Goal: Task Accomplishment & Management: Use online tool/utility

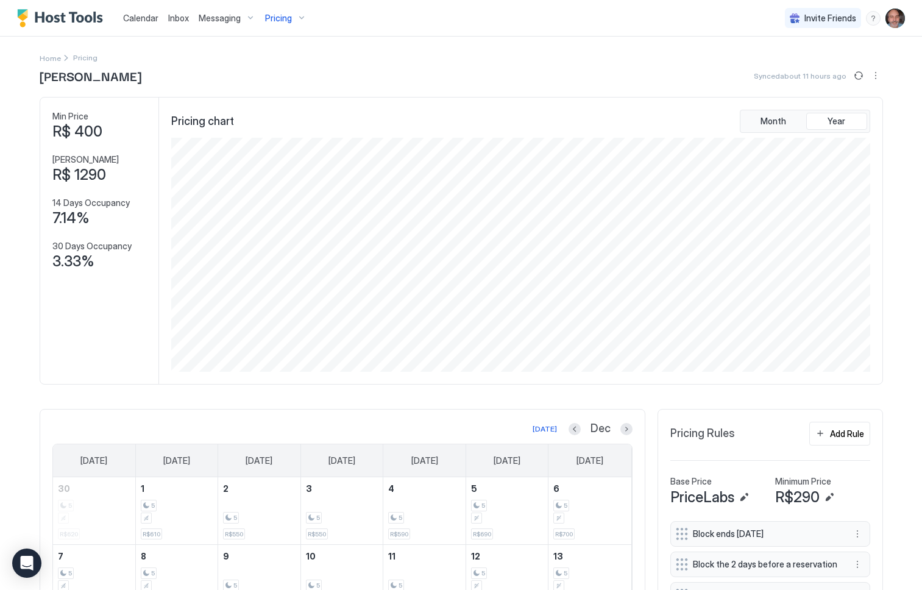
click at [282, 18] on span "Pricing" at bounding box center [278, 18] width 27 height 11
click at [275, 207] on span "PAULISTA CLASSIC 807" at bounding box center [287, 205] width 96 height 9
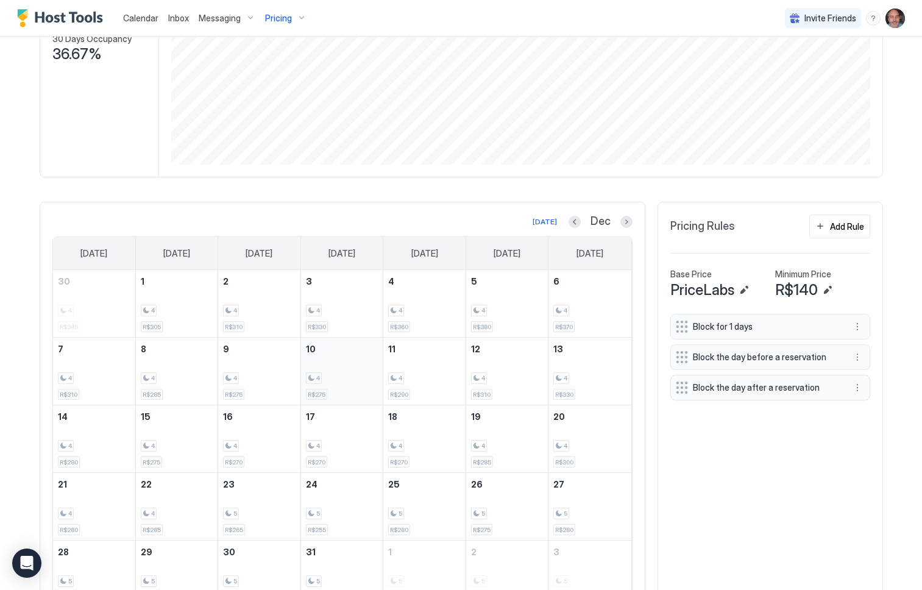
scroll to position [273, 0]
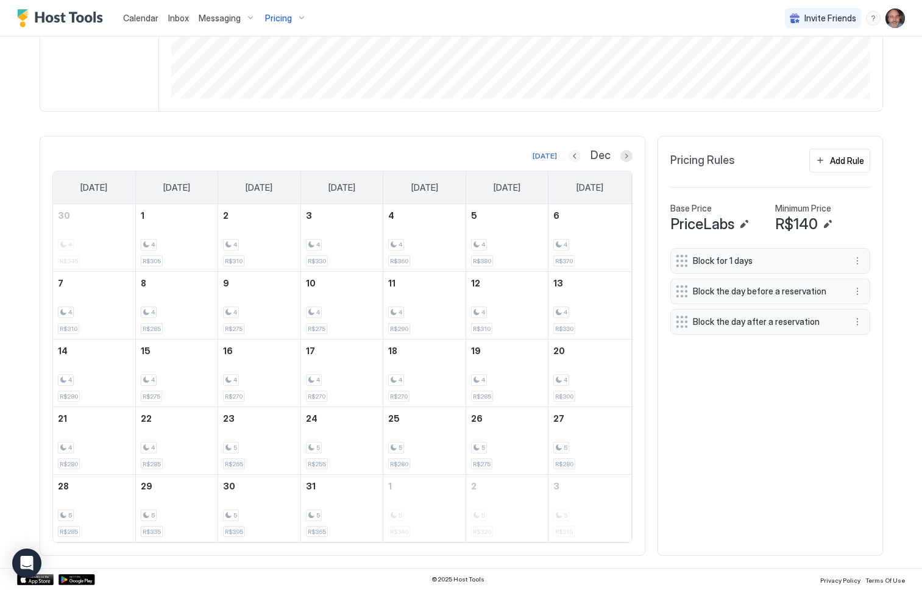
click at [569, 158] on button "Previous month" at bounding box center [575, 156] width 12 height 12
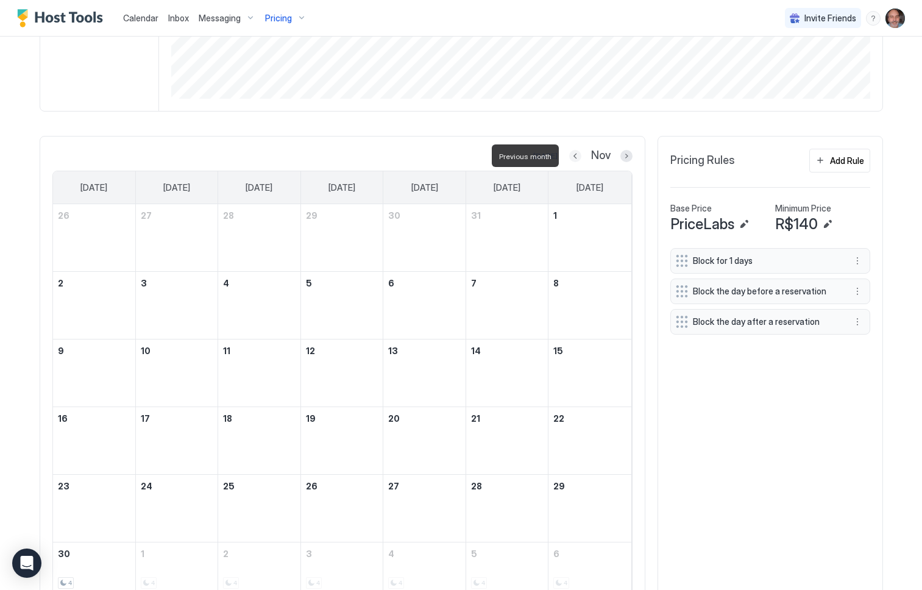
click at [569, 158] on button "Previous month" at bounding box center [575, 156] width 12 height 12
click at [570, 158] on button "Previous month" at bounding box center [576, 156] width 12 height 12
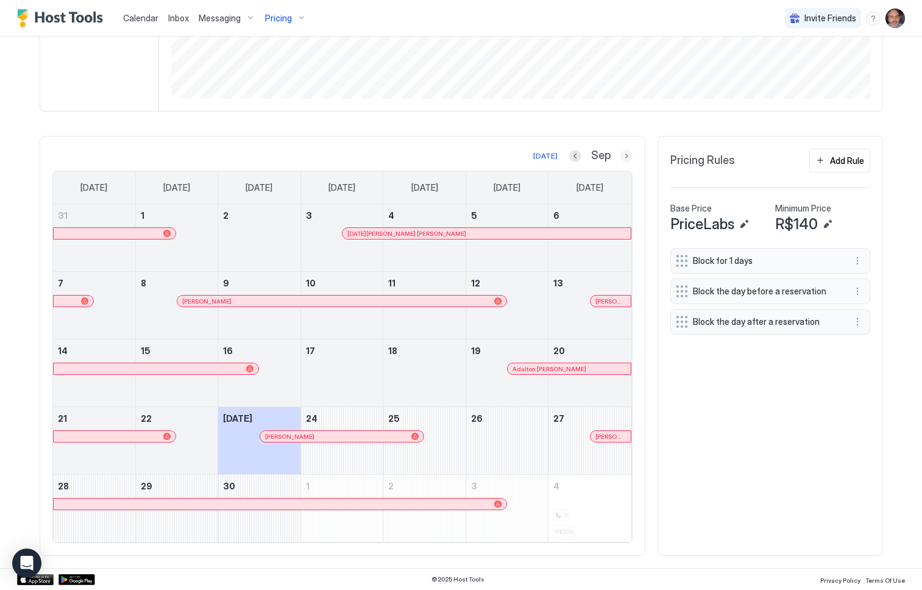
click at [620, 155] on button "Next month" at bounding box center [626, 156] width 12 height 12
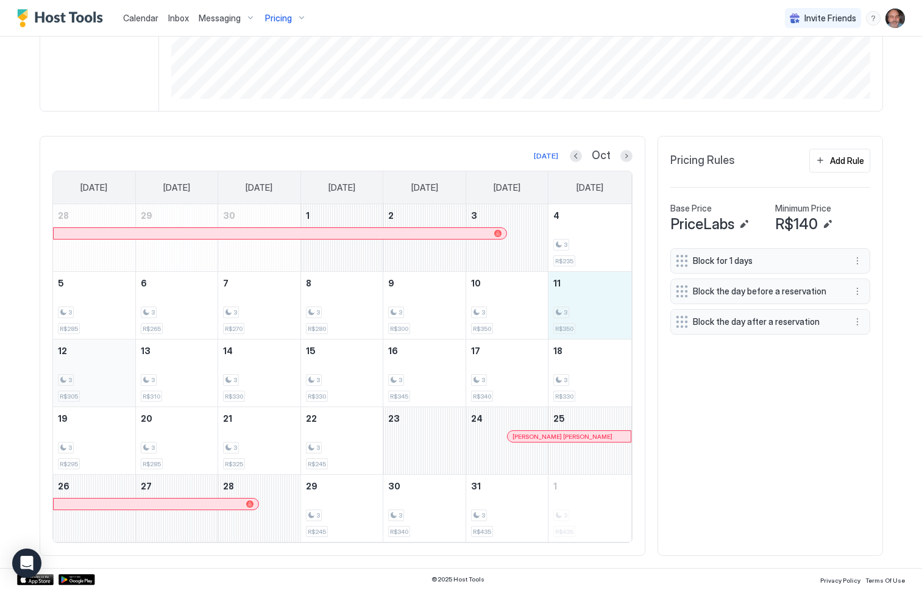
drag, startPoint x: 589, startPoint y: 279, endPoint x: 104, endPoint y: 373, distance: 494.8
click at [104, 373] on tbody "28 29 30 1 2 3 4 3 R$235 5 3 R$285 6 3 R$265 7 3 R$270 8 3 R$280 9 3 R$300 10 3…" at bounding box center [342, 373] width 578 height 338
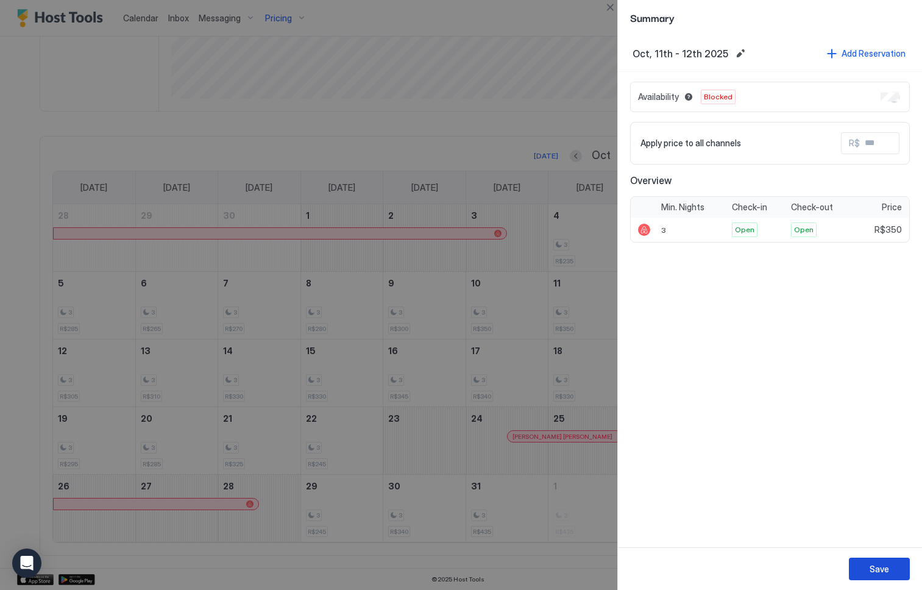
click at [872, 566] on div "Save" at bounding box center [880, 569] width 20 height 13
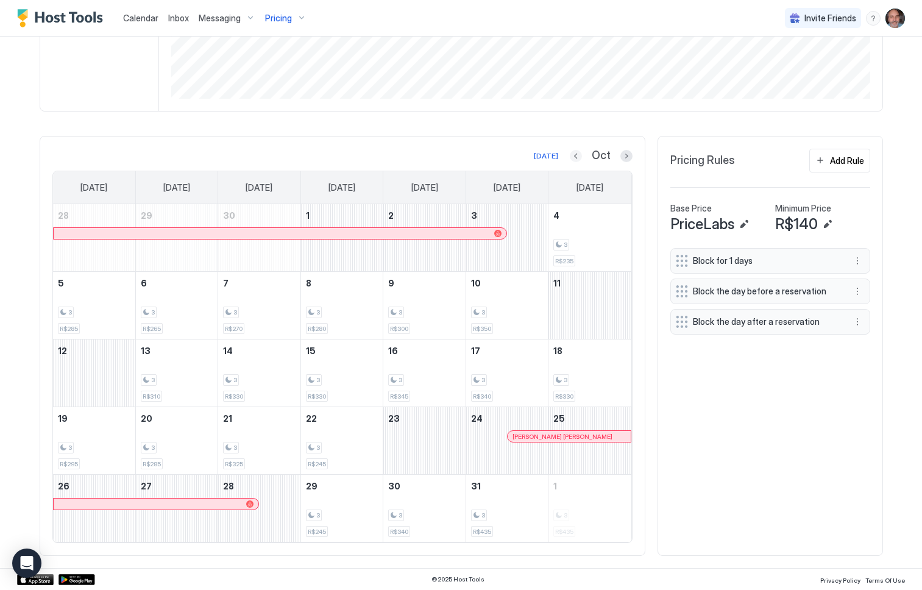
drag, startPoint x: 575, startPoint y: 156, endPoint x: 575, endPoint y: 174, distance: 17.7
click at [575, 157] on button "Previous month" at bounding box center [576, 156] width 12 height 12
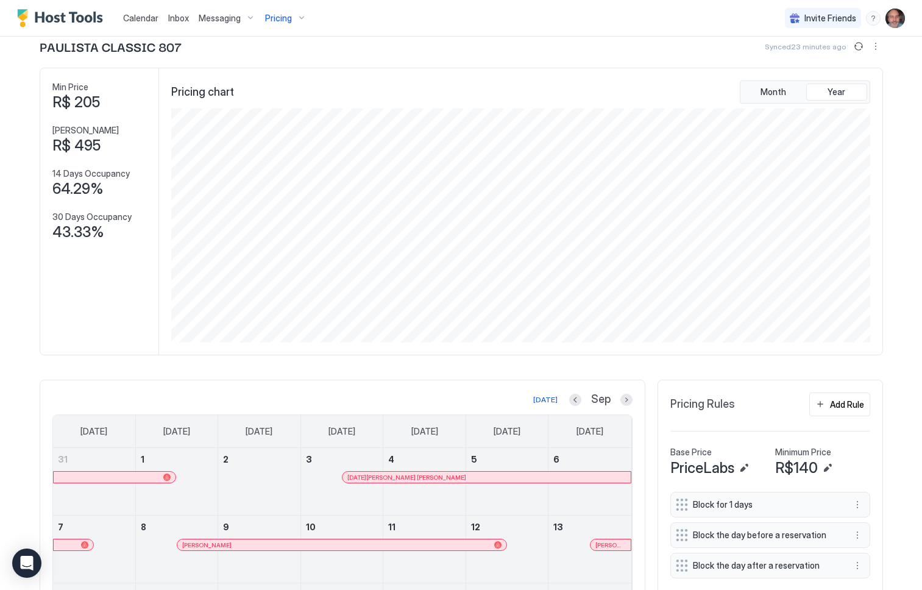
scroll to position [90, 0]
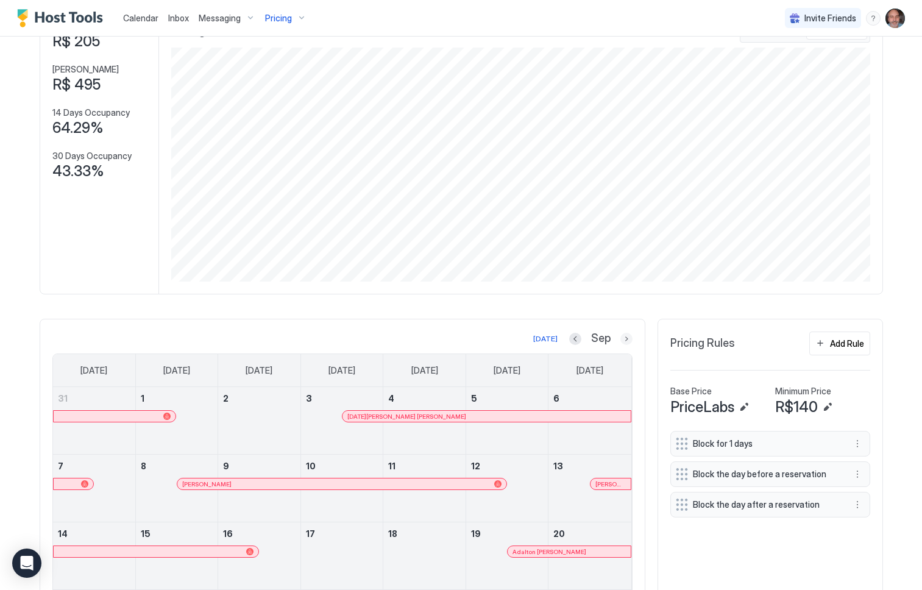
click at [622, 338] on button "Next month" at bounding box center [626, 339] width 12 height 12
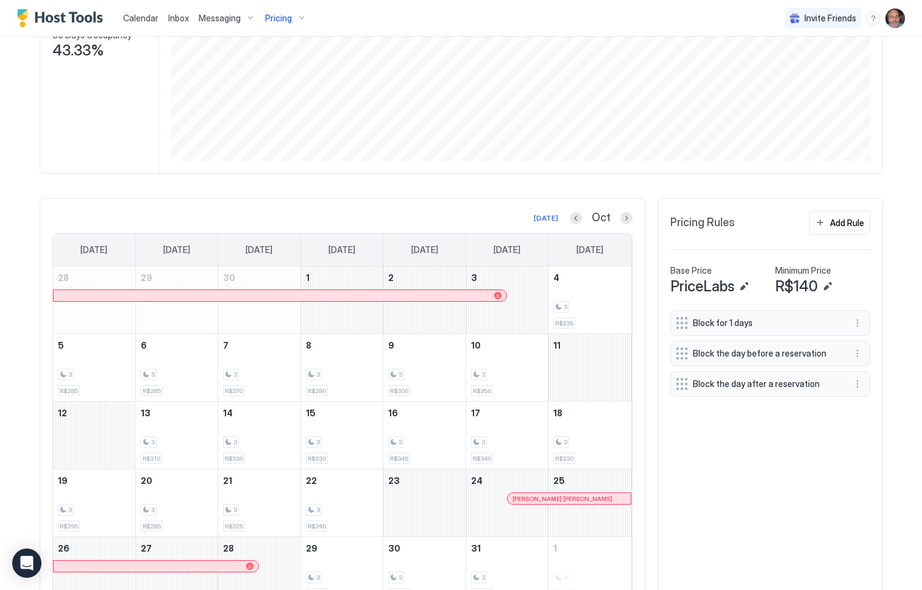
scroll to position [212, 0]
click at [680, 425] on div "Block for 1 days Block the day before a reservation Block the day after a reser…" at bounding box center [770, 457] width 200 height 296
click at [692, 521] on div "Block for 1 days Block the day before a reservation Block the day after a reser…" at bounding box center [770, 457] width 200 height 296
